Goal: Transaction & Acquisition: Purchase product/service

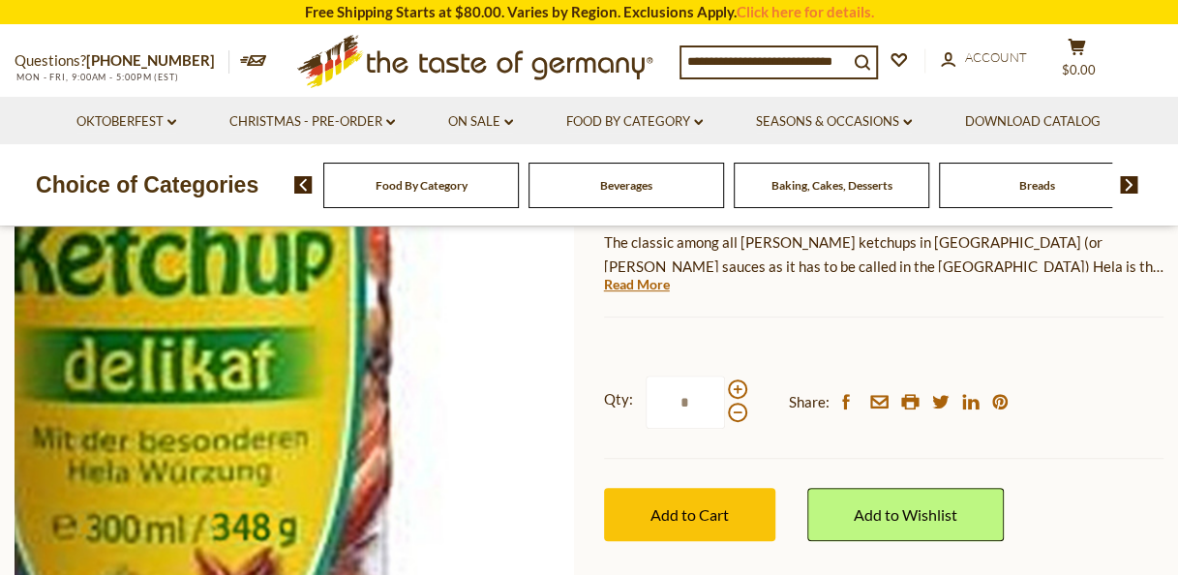
scroll to position [290, 0]
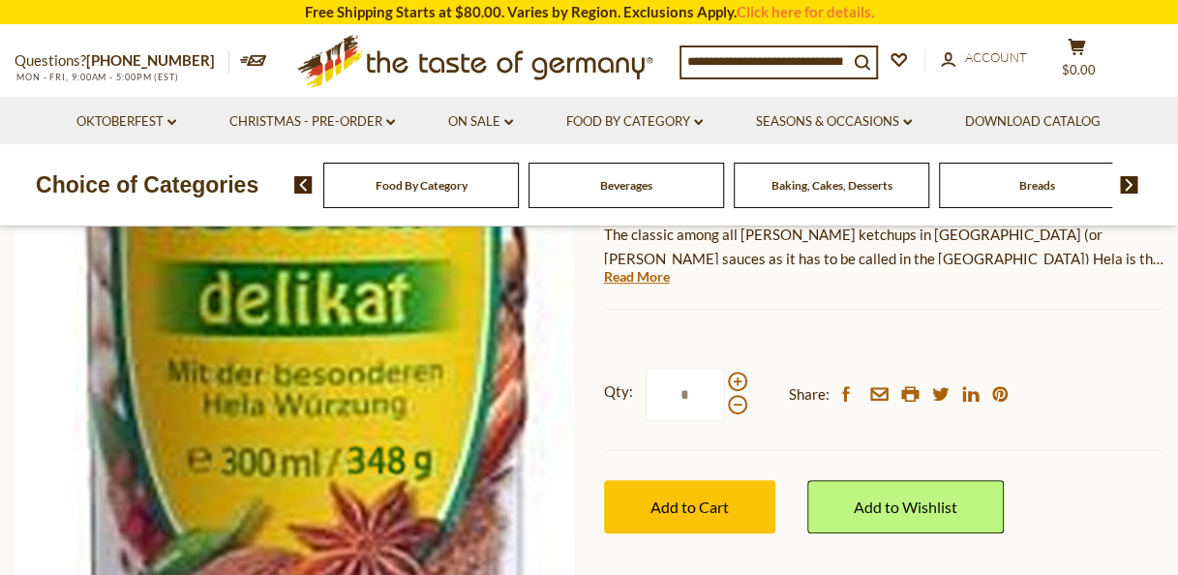
click at [297, 401] on img at bounding box center [295, 318] width 561 height 561
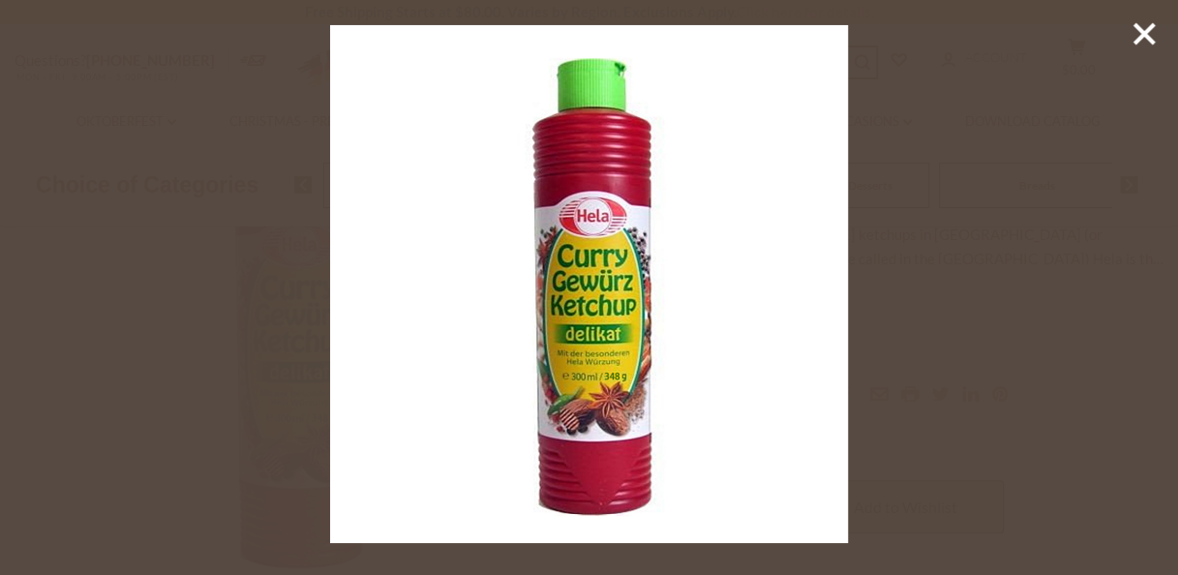
click at [1077, 77] on div at bounding box center [589, 287] width 1178 height 575
